Goal: Task Accomplishment & Management: Manage account settings

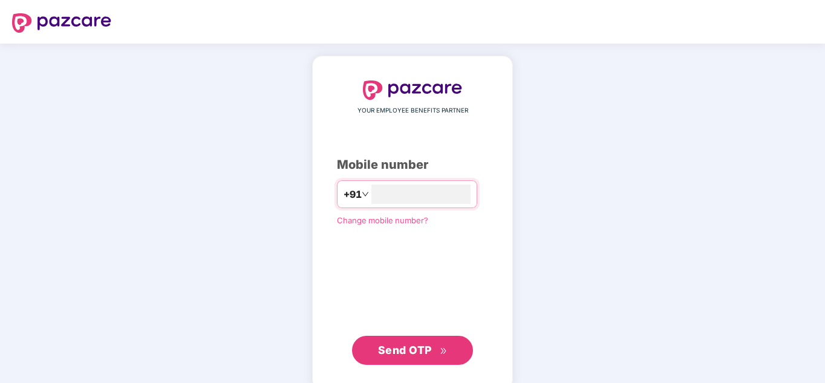
type input "**********"
click at [436, 348] on span "Send OTP" at bounding box center [413, 350] width 70 height 17
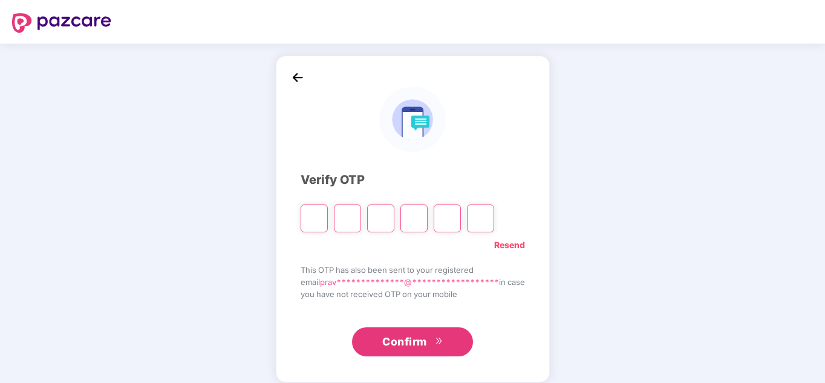
type input "*"
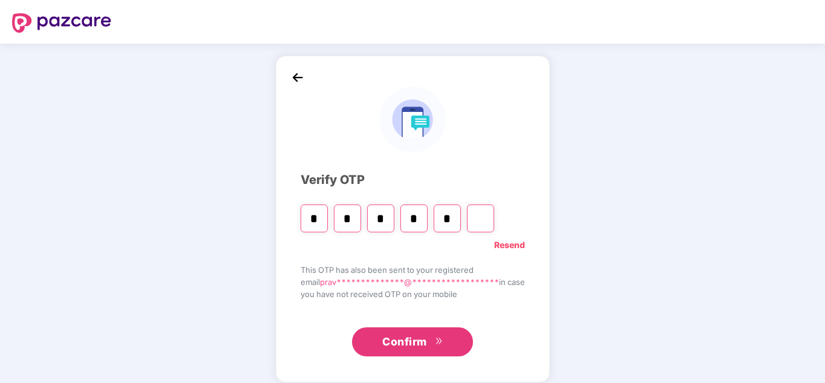
type input "*"
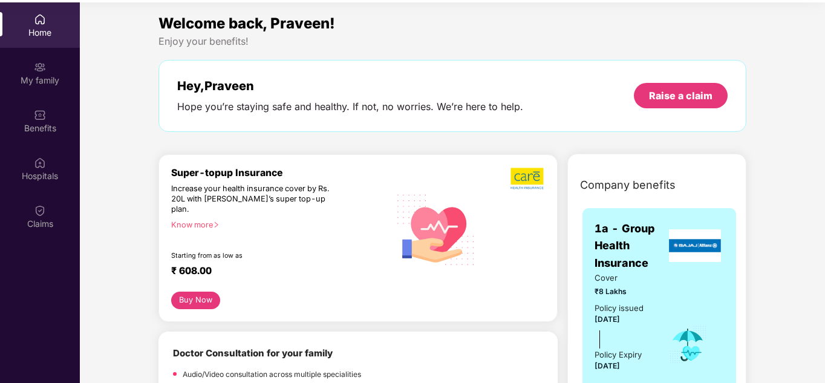
scroll to position [68, 0]
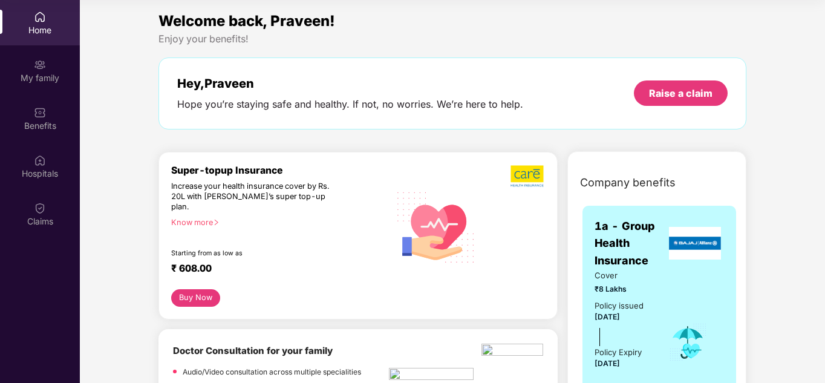
click at [621, 224] on span "1a - Group Health Insurance" at bounding box center [629, 243] width 71 height 51
click at [631, 278] on span "Cover" at bounding box center [622, 275] width 57 height 13
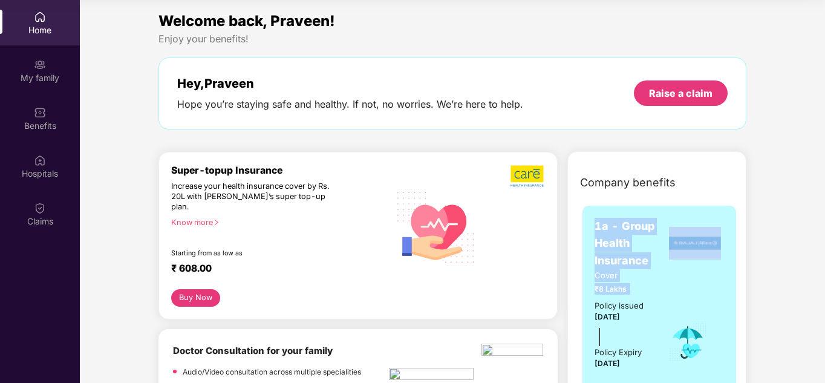
drag, startPoint x: 595, startPoint y: 224, endPoint x: 644, endPoint y: 287, distance: 79.7
click at [644, 287] on div "1a - Group Health Insurance Cover ₹8 Lakhs Policy issued 15 Apr 2025 Policy Exp…" at bounding box center [658, 338] width 129 height 241
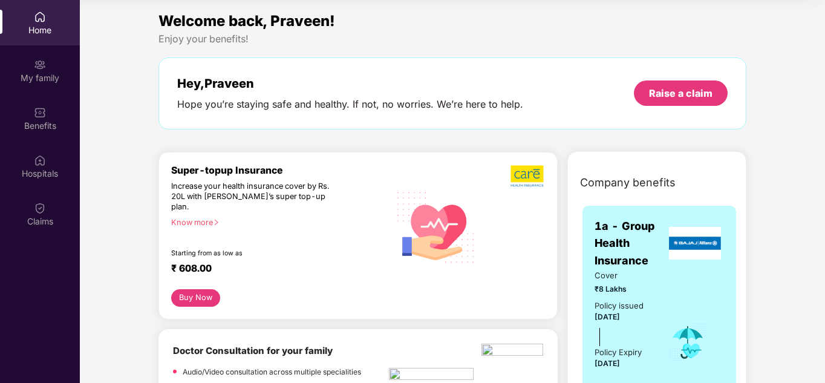
click at [645, 319] on div "Policy issued 15 Apr 2025 Policy Expiry 14 Apr 2026" at bounding box center [622, 334] width 57 height 71
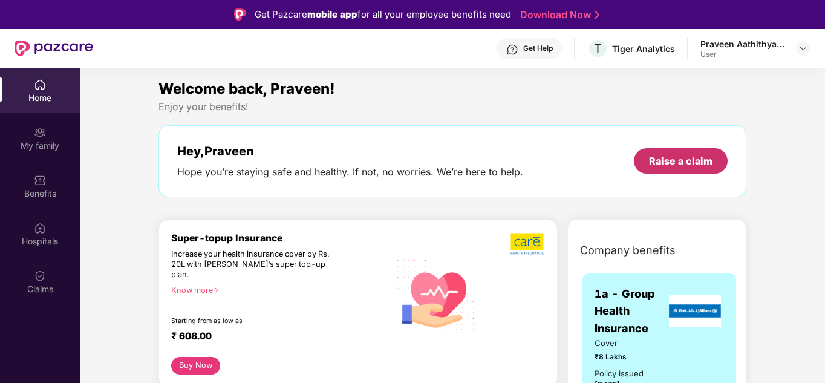
click at [684, 149] on div "Raise a claim" at bounding box center [681, 160] width 94 height 25
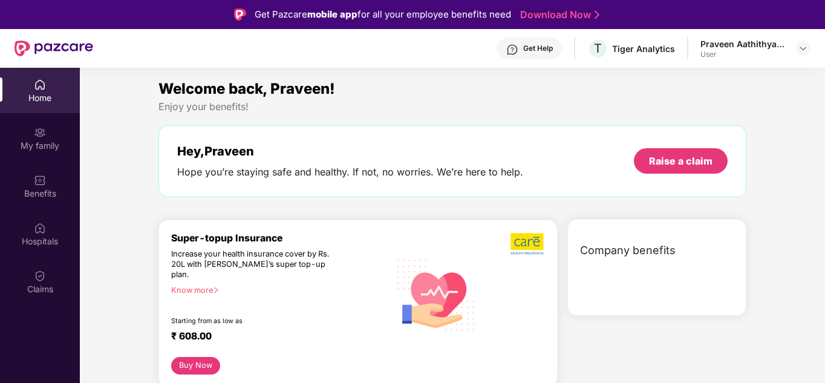
click at [728, 56] on div "User" at bounding box center [742, 55] width 85 height 10
click at [728, 45] on div "Praveen Aathithyan K S" at bounding box center [742, 43] width 85 height 11
click at [802, 47] on img at bounding box center [803, 49] width 10 height 10
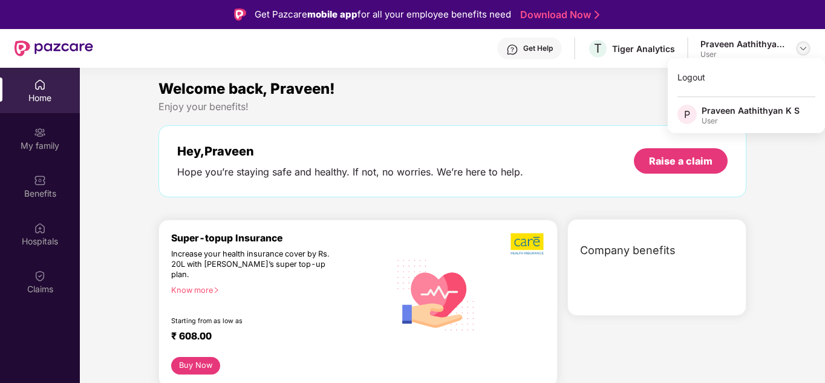
click at [802, 47] on img at bounding box center [803, 49] width 10 height 10
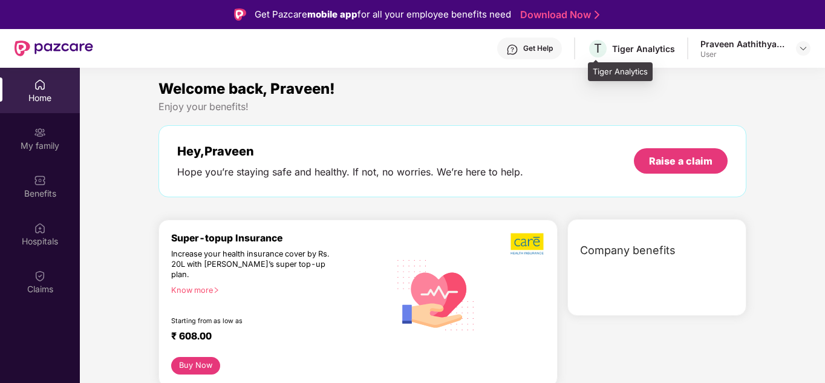
click at [649, 39] on div "T Tiger Analytics" at bounding box center [631, 48] width 88 height 21
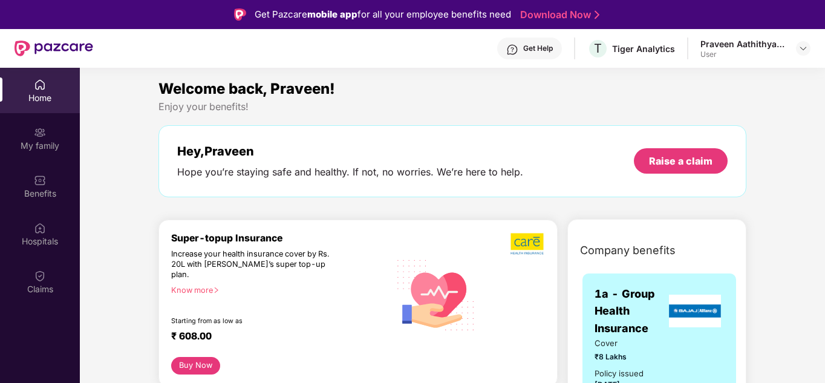
scroll to position [68, 0]
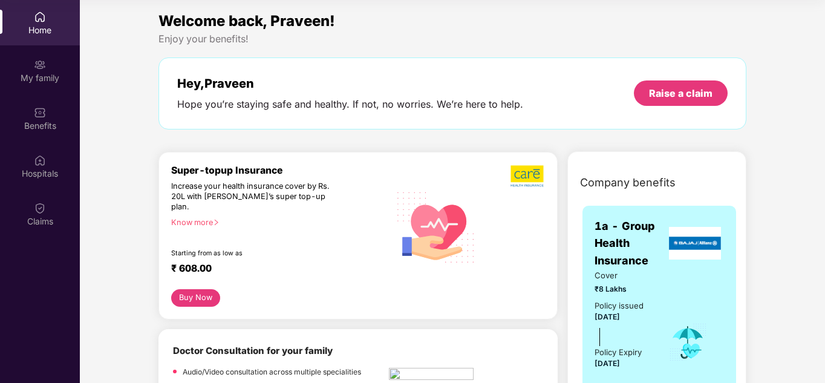
click at [669, 238] on img at bounding box center [695, 243] width 52 height 33
click at [640, 237] on span "1a - Group Health Insurance" at bounding box center [629, 243] width 71 height 51
click at [624, 229] on span "1a - Group Health Insurance" at bounding box center [629, 243] width 71 height 51
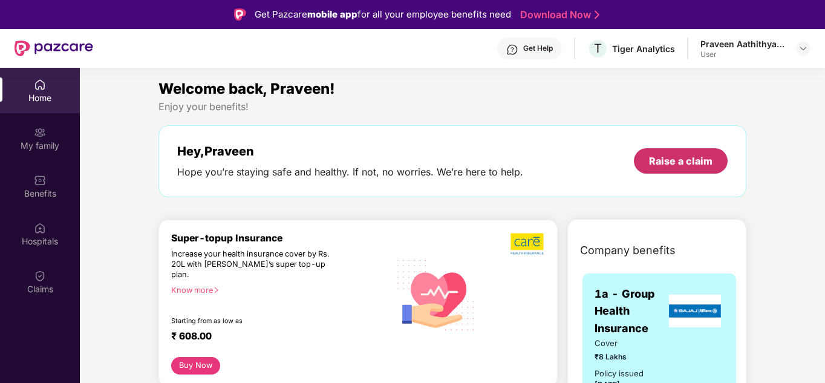
click at [680, 153] on div "Raise a claim" at bounding box center [681, 160] width 94 height 25
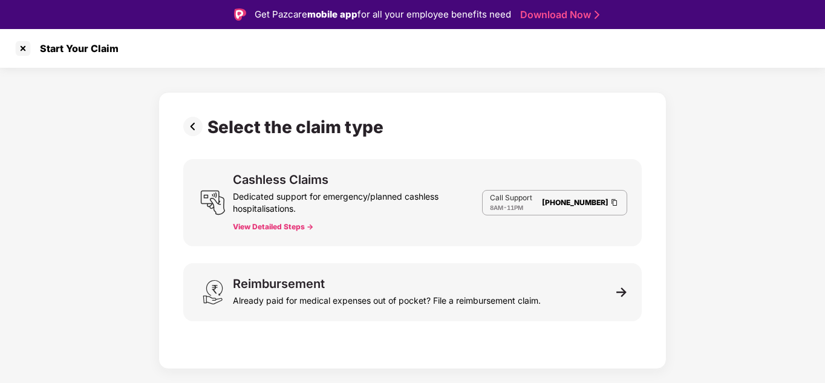
scroll to position [29, 0]
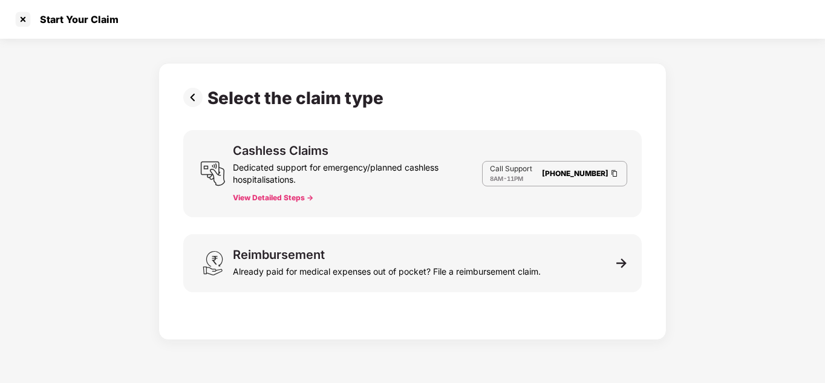
click at [493, 297] on div "Select the claim type Cashless Claims Dedicated support for emergency/planned c…" at bounding box center [412, 198] width 458 height 221
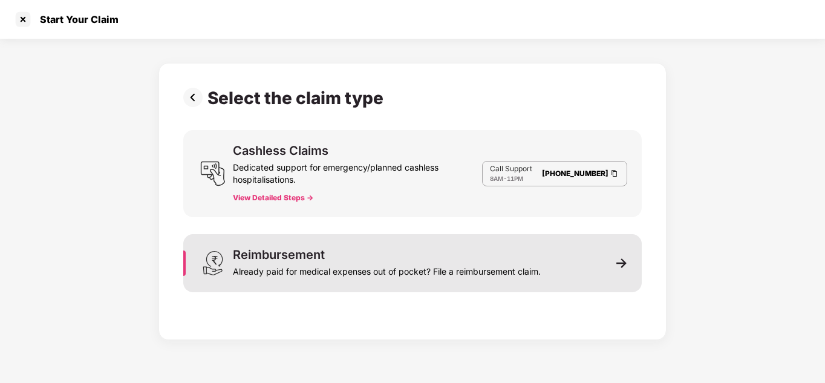
click at [492, 266] on div "Already paid for medical expenses out of pocket? File a reimbursement claim." at bounding box center [387, 269] width 308 height 17
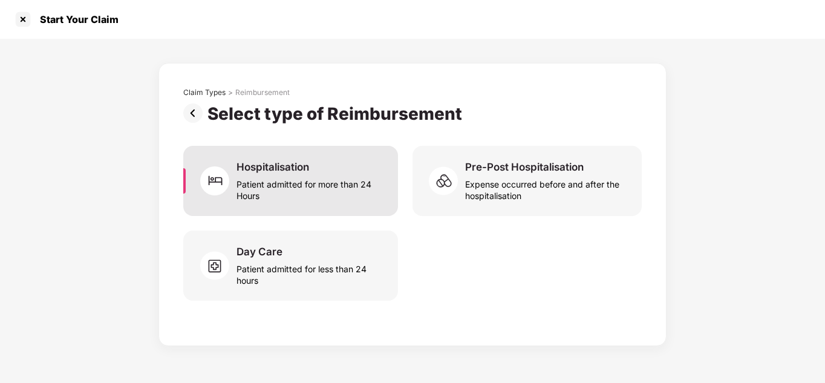
click at [322, 172] on div "Hospitalisation Patient admitted for more than 24 Hours" at bounding box center [309, 180] width 147 height 41
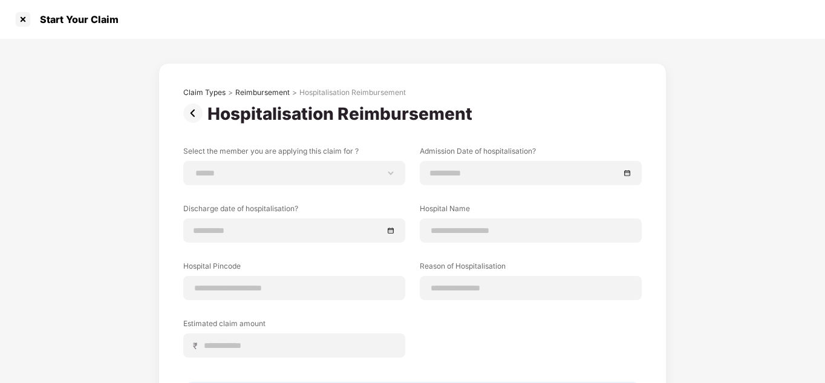
click at [189, 102] on div "Claim Types > Reimbursement > Hospitalisation Reimbursement" at bounding box center [412, 96] width 458 height 16
click at [22, 21] on div at bounding box center [22, 19] width 19 height 19
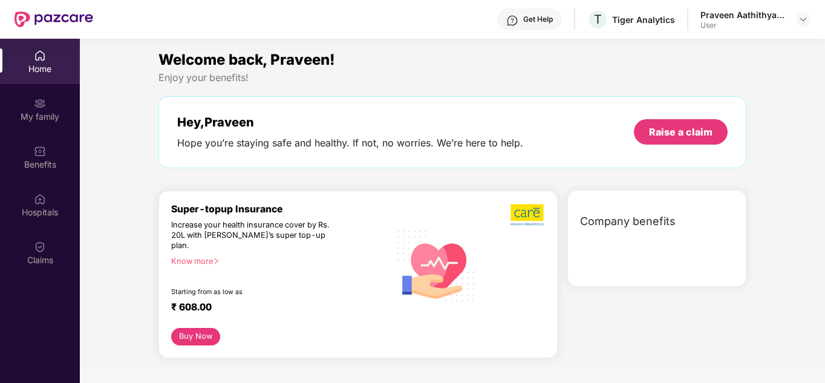
scroll to position [0, 0]
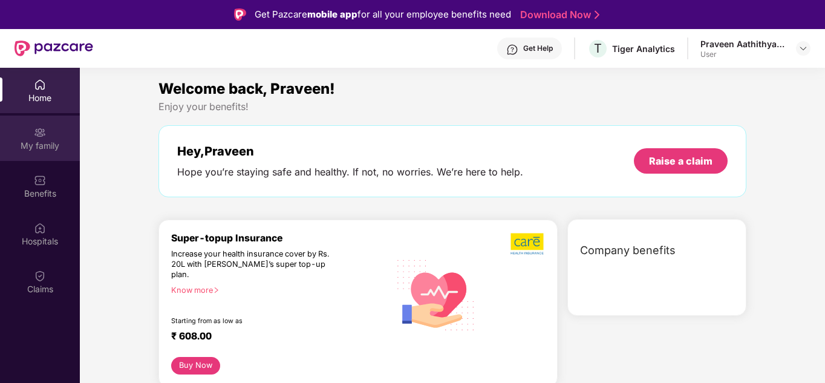
click at [57, 134] on div "My family" at bounding box center [40, 137] width 80 height 45
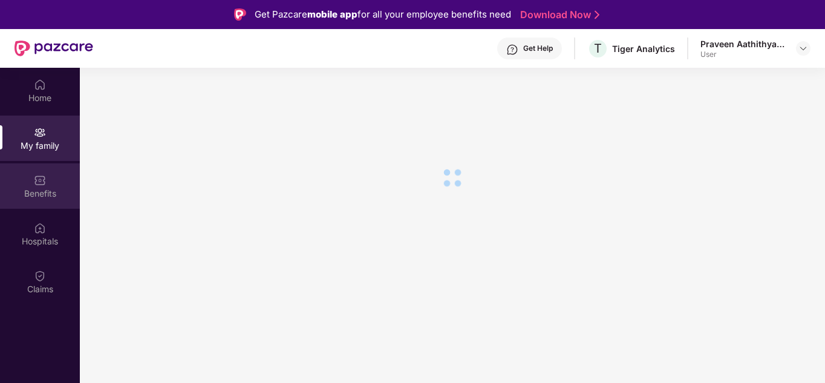
click at [57, 178] on div "Benefits" at bounding box center [40, 185] width 80 height 45
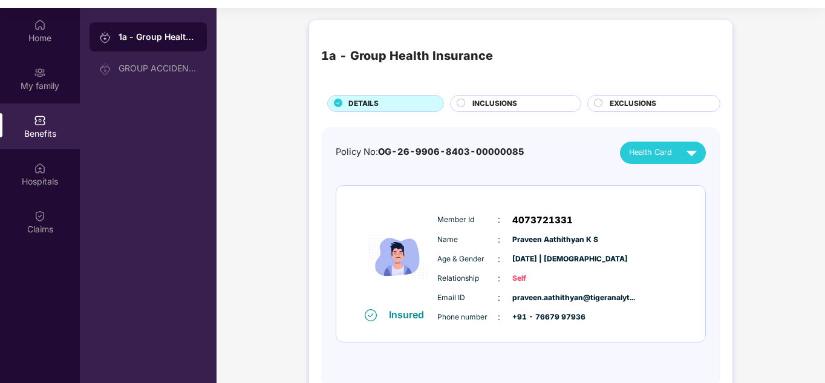
scroll to position [64, 0]
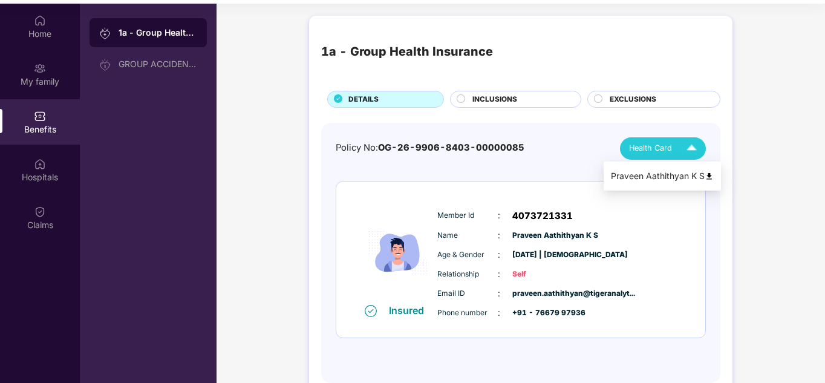
click at [682, 146] on img at bounding box center [691, 148] width 21 height 21
click at [538, 106] on div "INCLUSIONS" at bounding box center [520, 100] width 108 height 13
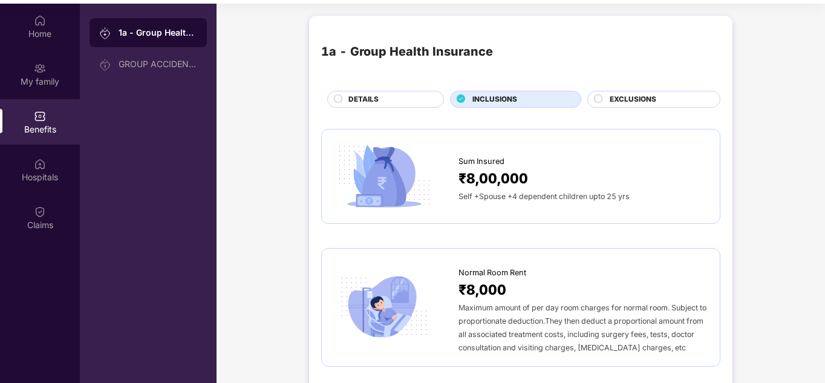
click at [538, 105] on div "INCLUSIONS" at bounding box center [520, 100] width 108 height 13
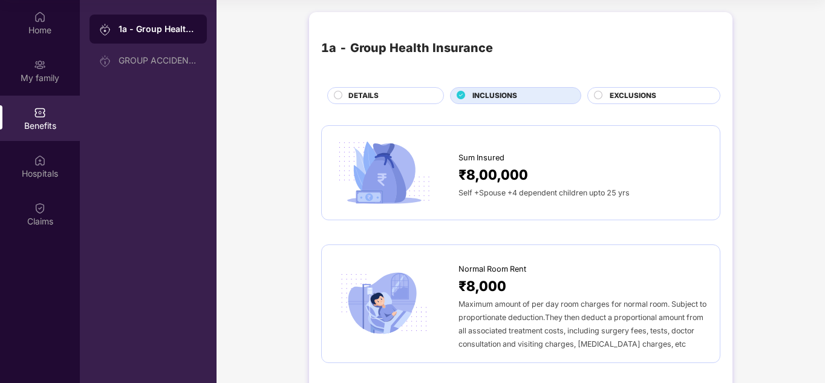
click at [664, 96] on div "EXCLUSIONS" at bounding box center [658, 96] width 110 height 13
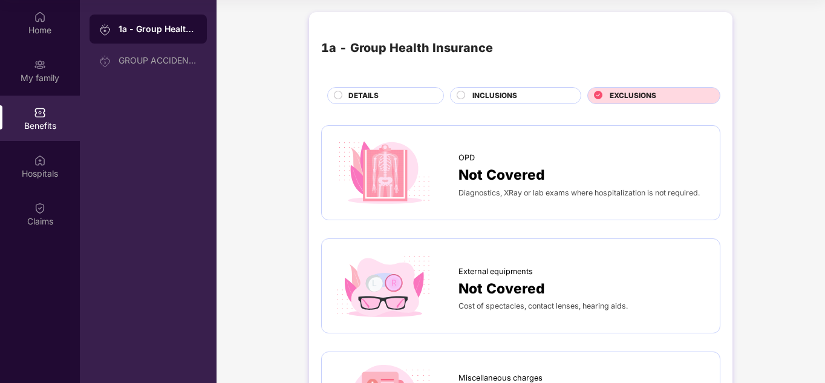
click at [545, 96] on div "INCLUSIONS" at bounding box center [520, 96] width 108 height 13
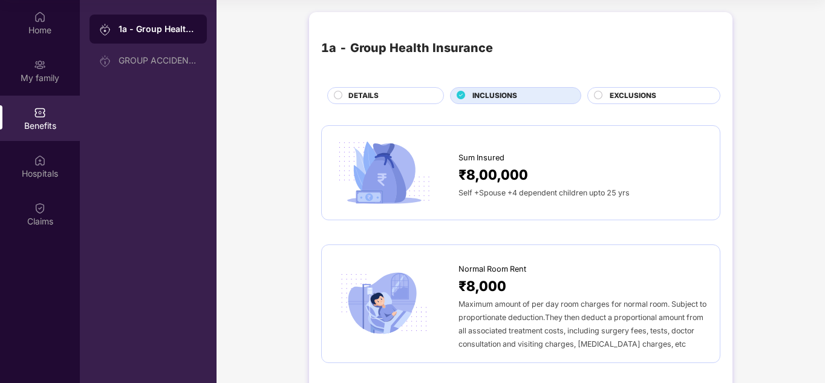
click at [418, 85] on div "1a - Group Health Insurance DETAILS INCLUSIONS EXCLUSIONS" at bounding box center [520, 64] width 399 height 80
click at [416, 92] on div "DETAILS" at bounding box center [389, 96] width 95 height 13
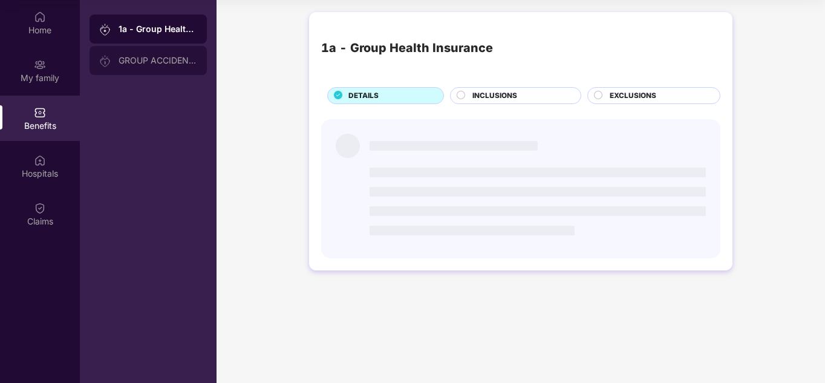
click at [183, 63] on div "GROUP ACCIDENTAL INSURANCE" at bounding box center [157, 61] width 79 height 10
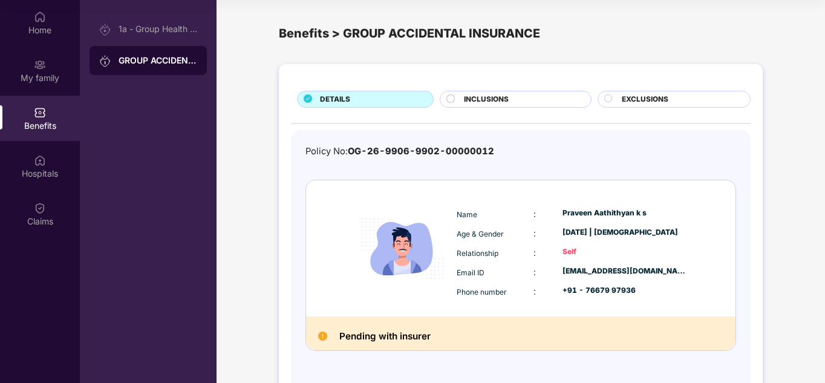
click at [476, 99] on span "INCLUSIONS" at bounding box center [486, 99] width 45 height 11
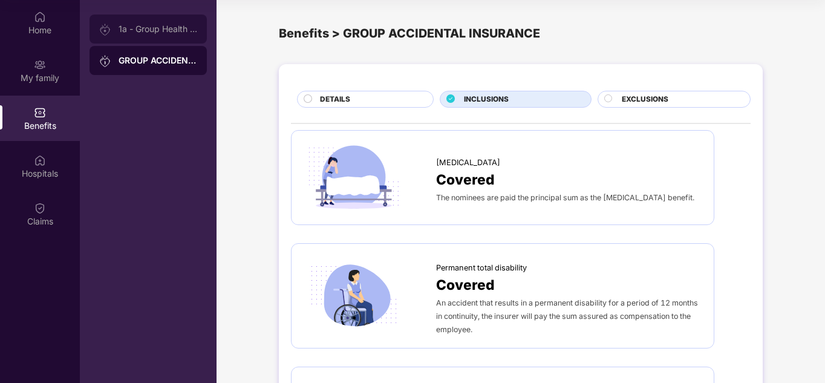
click at [153, 41] on div "1a - Group Health Insurance" at bounding box center [147, 29] width 117 height 29
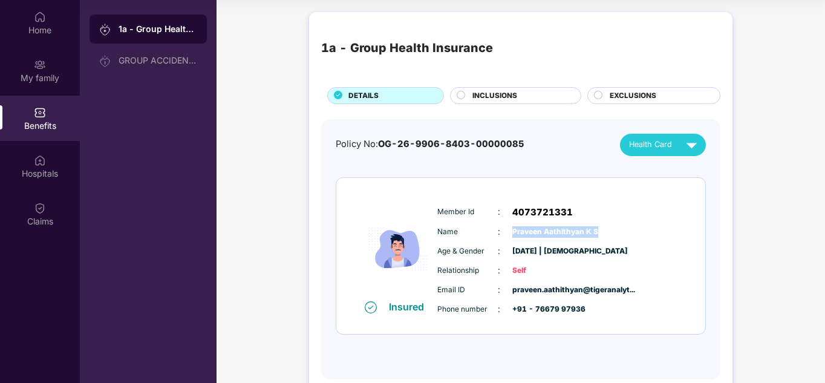
drag, startPoint x: 511, startPoint y: 233, endPoint x: 608, endPoint y: 231, distance: 96.7
click at [608, 231] on div "Name : Praveen Aathithyan K S" at bounding box center [557, 231] width 240 height 13
click at [572, 233] on span "Praveen Aathithyan K S" at bounding box center [542, 231] width 60 height 11
click at [530, 97] on div "INCLUSIONS" at bounding box center [520, 96] width 108 height 13
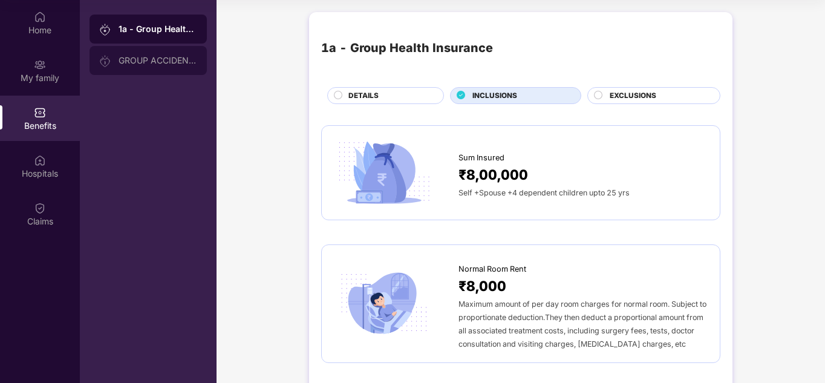
click at [140, 64] on div "GROUP ACCIDENTAL INSURANCE" at bounding box center [157, 61] width 79 height 10
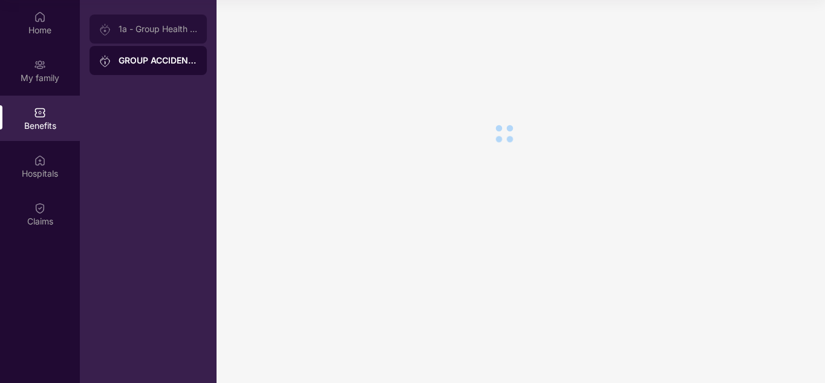
click at [167, 31] on div "1a - Group Health Insurance" at bounding box center [157, 29] width 79 height 10
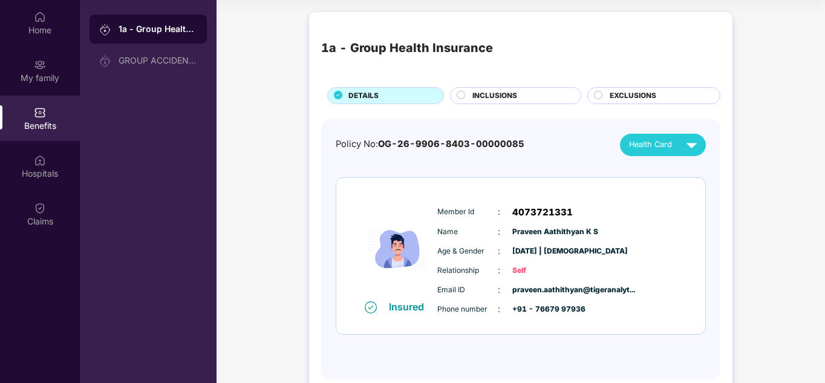
click at [368, 316] on div "Insured Member Id : 4073721331 Name : Praveen Aathithyan K S Age & Gender : 21 …" at bounding box center [520, 256] width 369 height 157
click at [652, 152] on div "Health Card" at bounding box center [665, 144] width 73 height 21
click at [653, 147] on span "Health Card" at bounding box center [650, 144] width 43 height 12
click at [511, 94] on span "INCLUSIONS" at bounding box center [494, 95] width 45 height 11
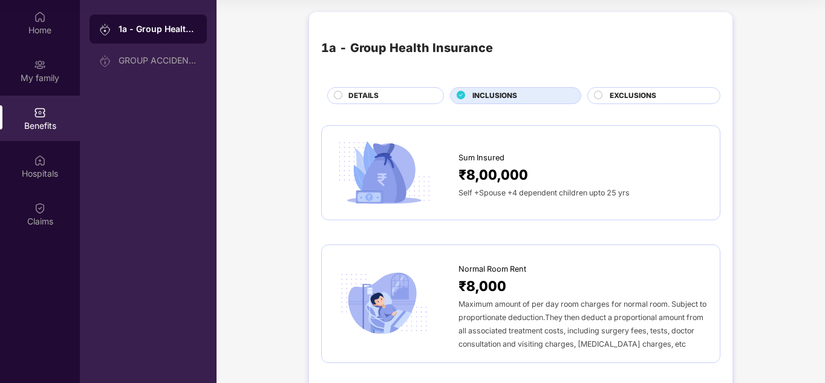
click at [623, 92] on span "EXCLUSIONS" at bounding box center [632, 95] width 47 height 11
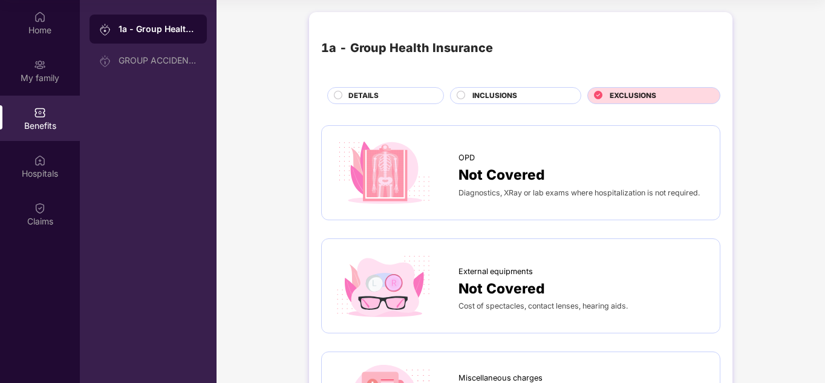
click at [598, 276] on div "External equipments" at bounding box center [582, 268] width 249 height 18
click at [545, 96] on div "INCLUSIONS" at bounding box center [520, 96] width 108 height 13
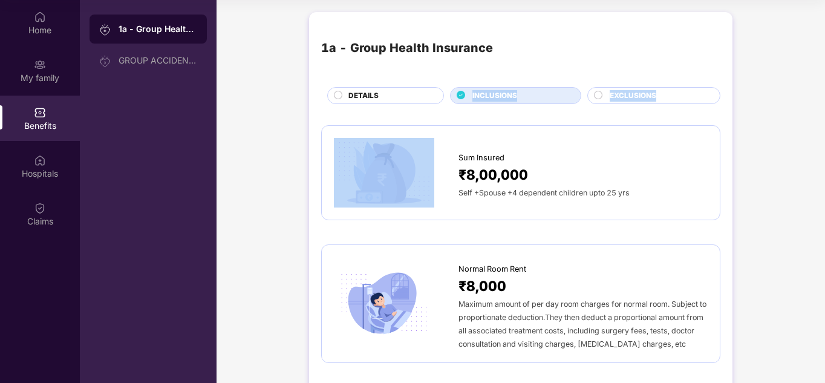
drag, startPoint x: 392, startPoint y: 90, endPoint x: 410, endPoint y: 125, distance: 39.2
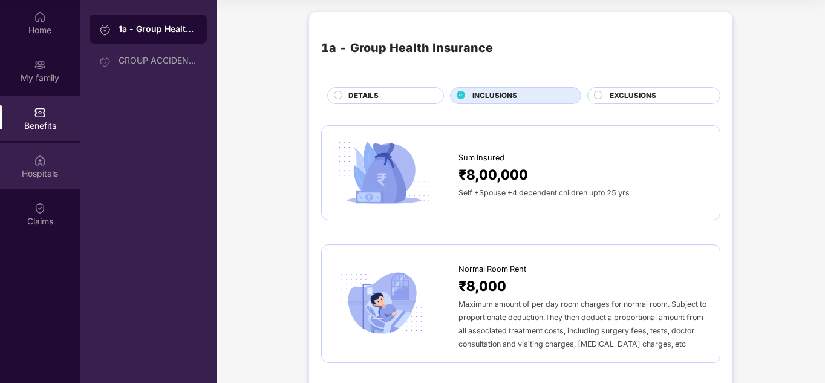
click at [60, 149] on div "Hospitals" at bounding box center [40, 165] width 80 height 45
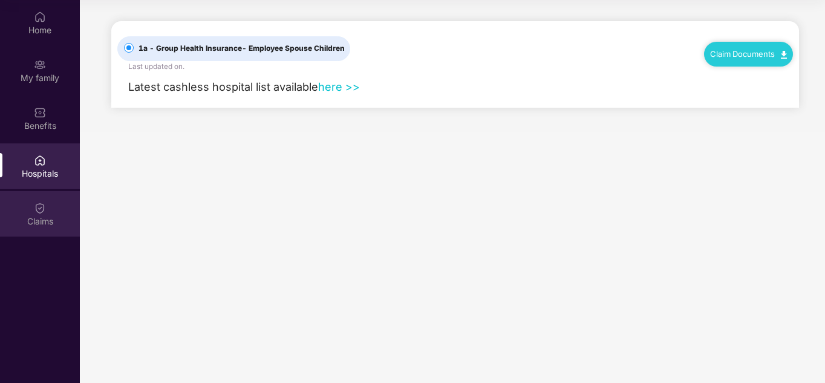
click at [47, 207] on div "Claims" at bounding box center [40, 213] width 80 height 45
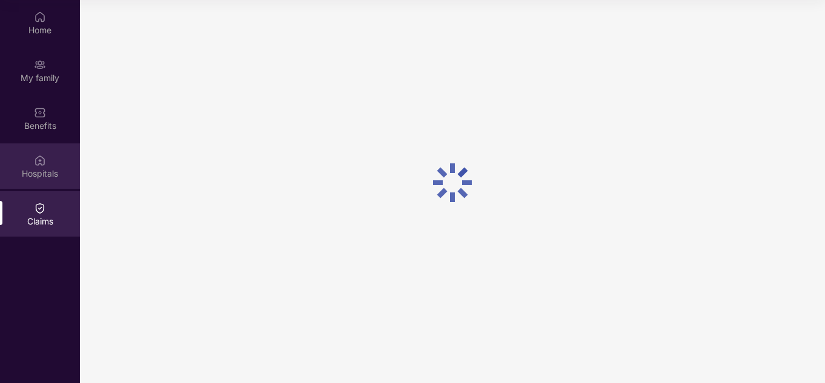
click at [54, 147] on div "Hospitals" at bounding box center [40, 165] width 80 height 45
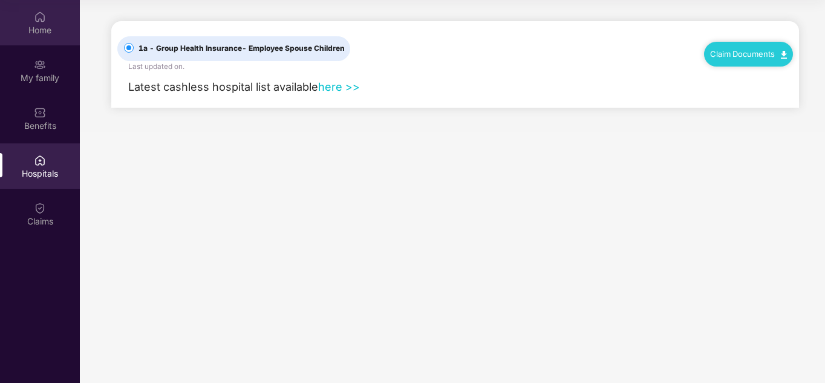
click at [57, 37] on div "Home" at bounding box center [40, 22] width 80 height 45
